Goal: Task Accomplishment & Management: Manage account settings

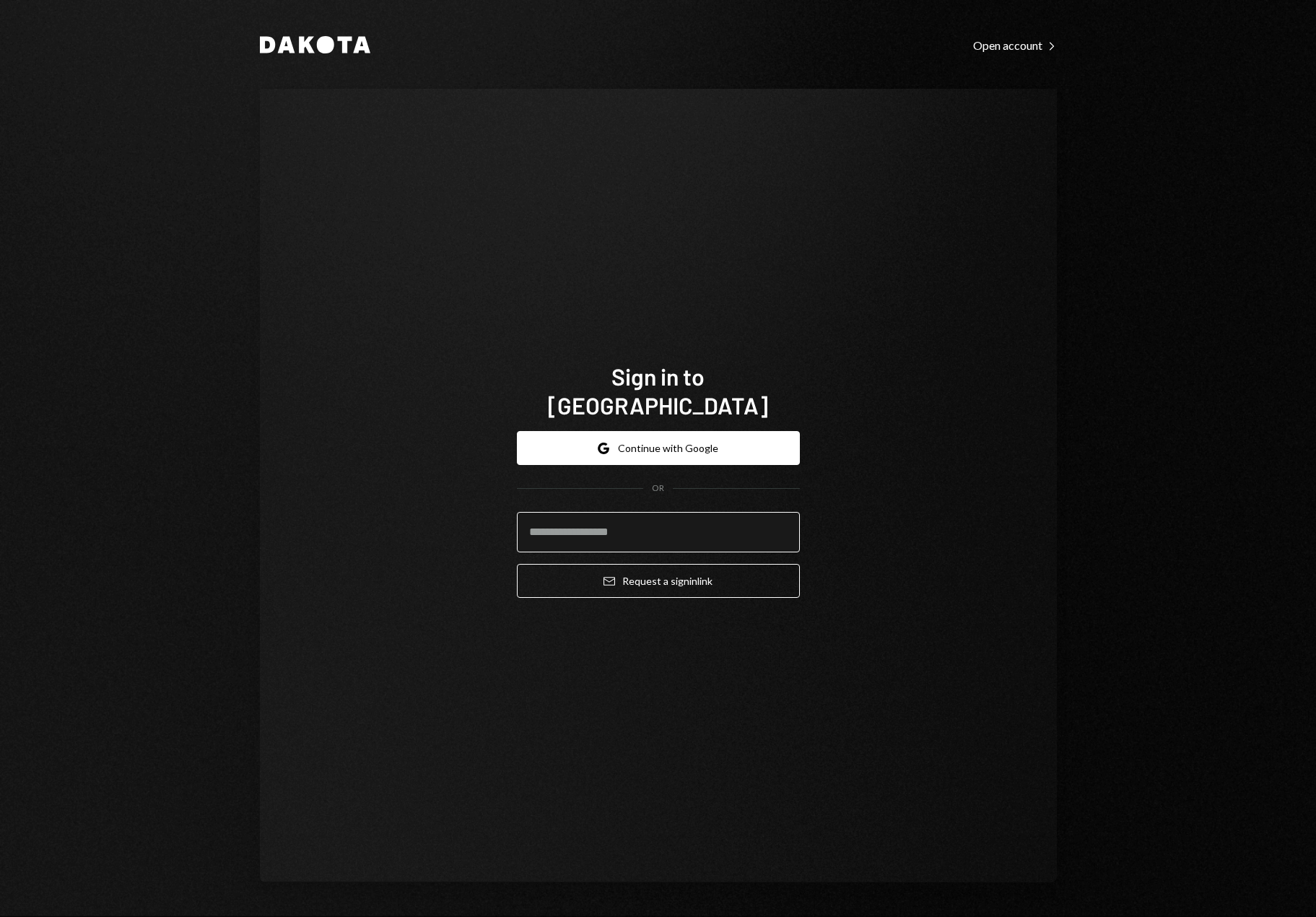
click at [622, 530] on input "email" at bounding box center [658, 532] width 283 height 41
type input "**********"
click at [517, 564] on button "Email Request a sign in link" at bounding box center [658, 581] width 283 height 34
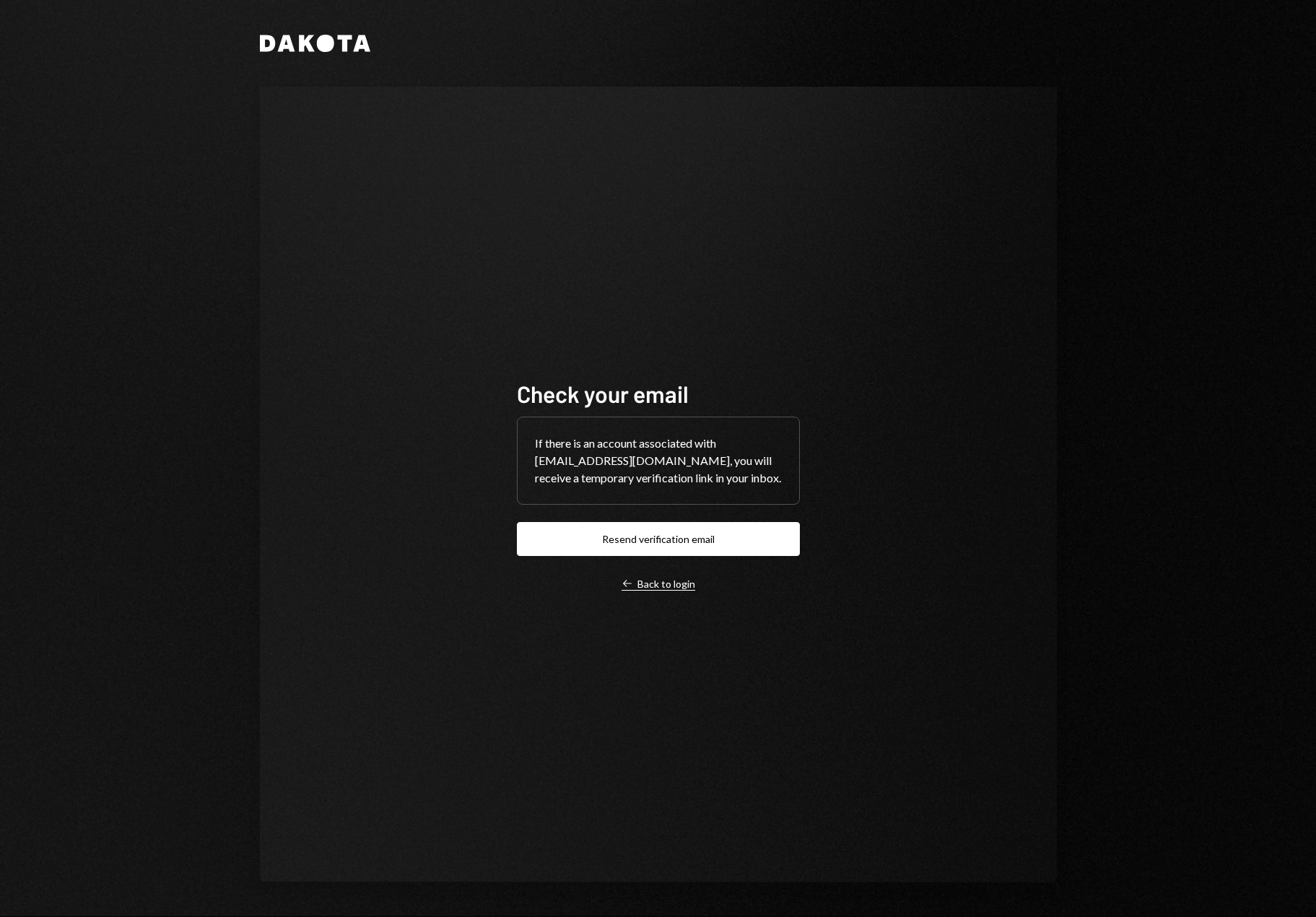
click at [690, 582] on div "Left Arrow Back to login" at bounding box center [658, 584] width 73 height 13
